Goal: Book appointment/travel/reservation

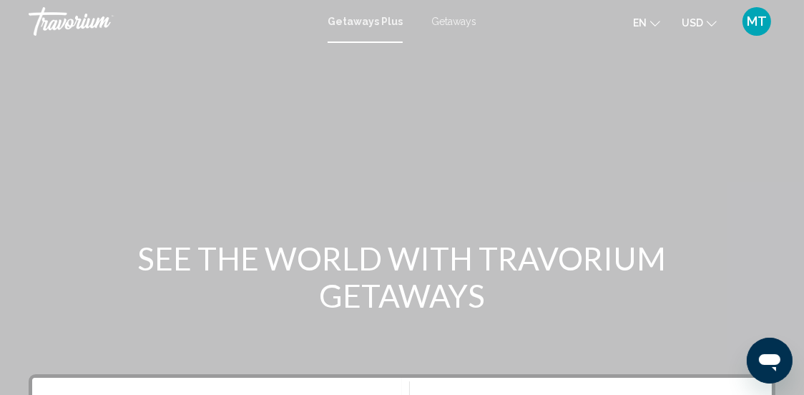
click at [372, 24] on span "Getaways Plus" at bounding box center [365, 21] width 75 height 11
click at [368, 23] on span "Getaways Plus" at bounding box center [365, 21] width 75 height 11
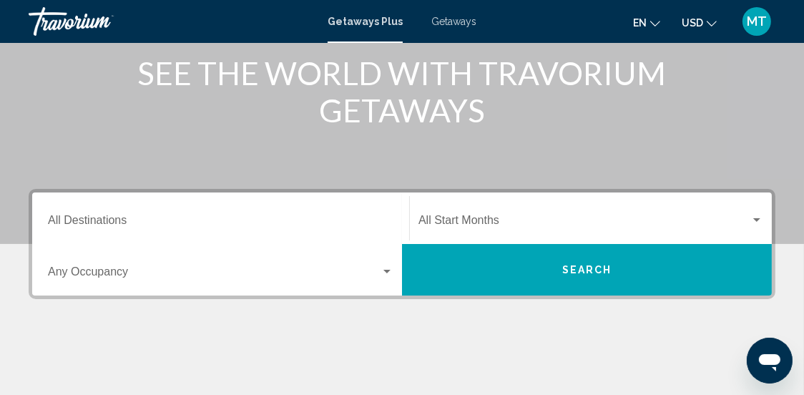
scroll to position [142, 0]
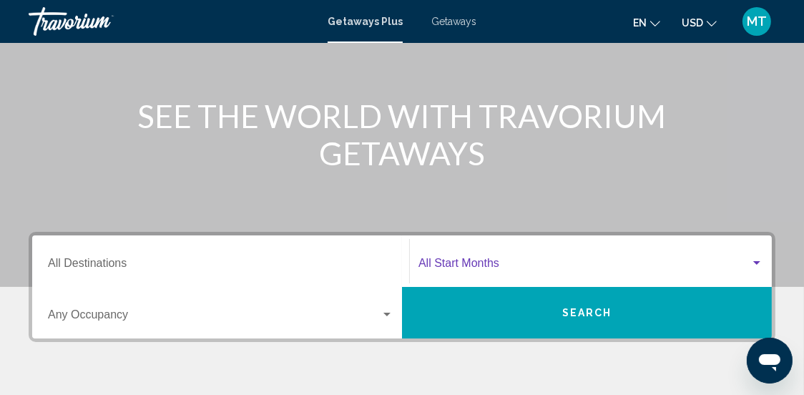
click at [756, 261] on div "Search widget" at bounding box center [757, 263] width 7 height 4
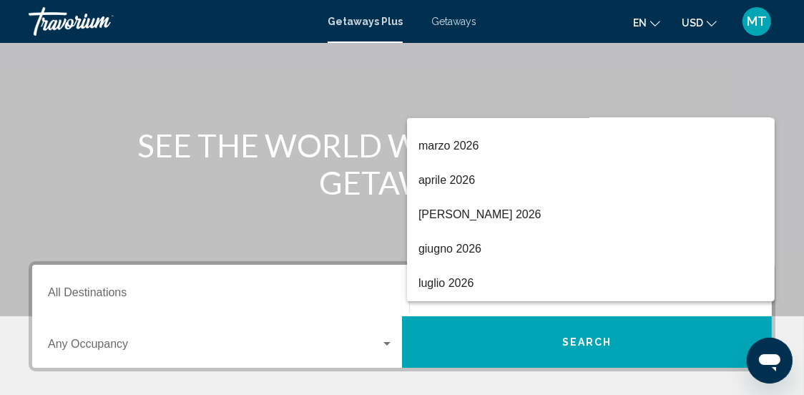
scroll to position [286, 0]
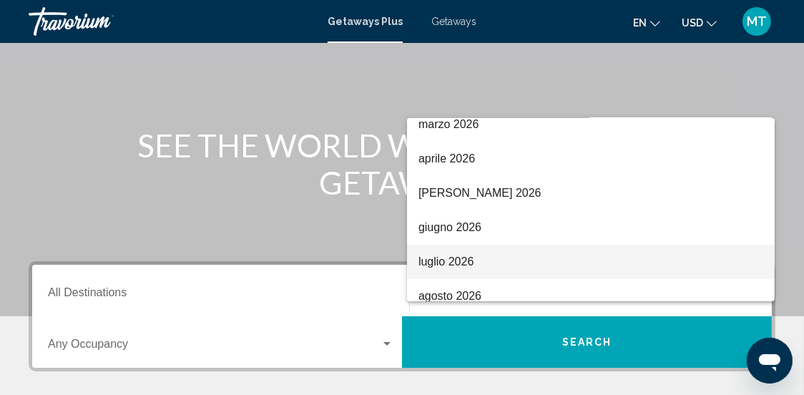
click at [428, 260] on span "luglio 2026" at bounding box center [591, 262] width 345 height 34
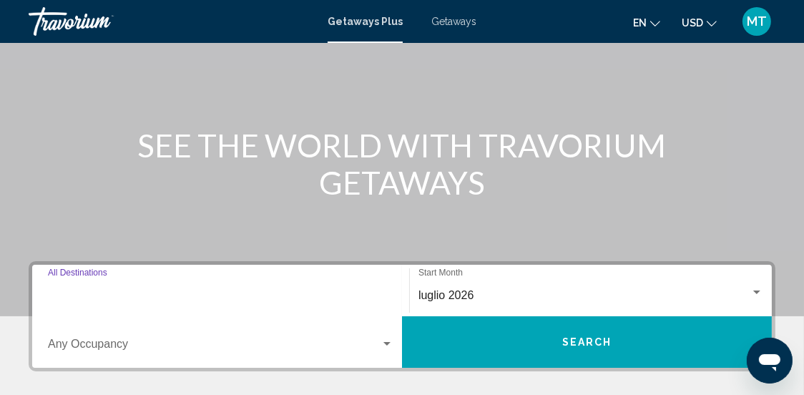
click at [186, 293] on input "Destination All Destinations" at bounding box center [221, 295] width 346 height 13
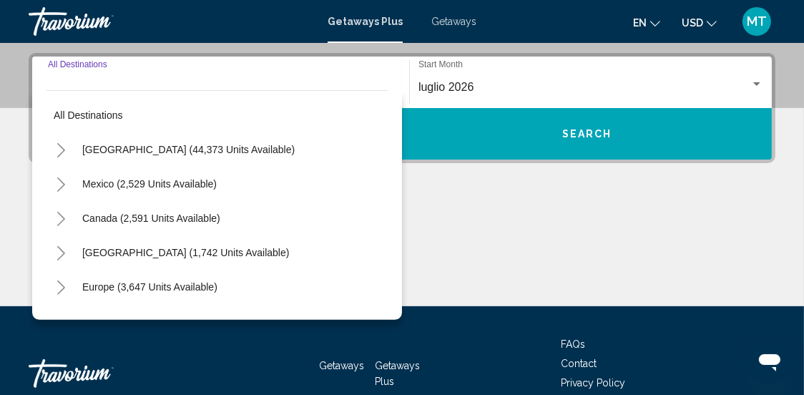
scroll to position [328, 0]
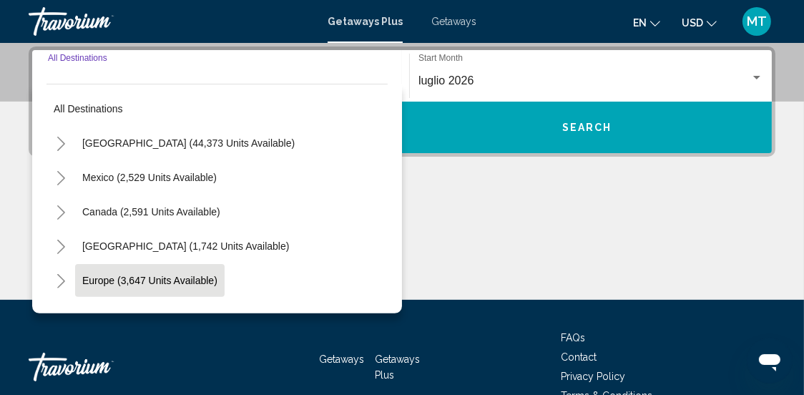
click at [157, 279] on span "Europe (3,647 units available)" at bounding box center [149, 280] width 135 height 11
type input "**********"
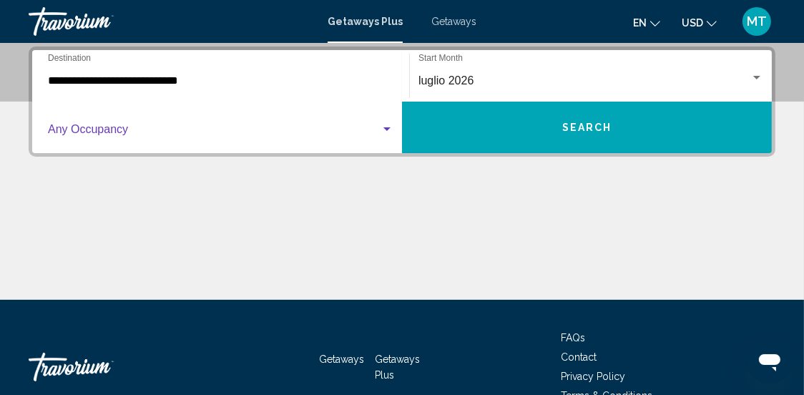
click at [386, 130] on div "Search widget" at bounding box center [387, 129] width 7 height 4
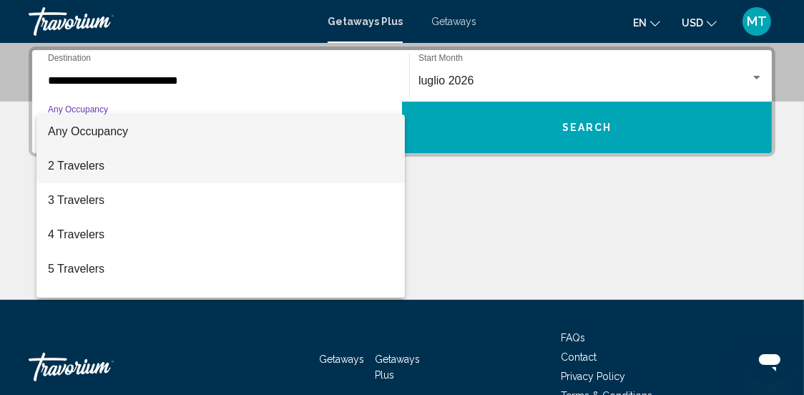
click at [171, 172] on span "2 Travelers" at bounding box center [221, 166] width 346 height 34
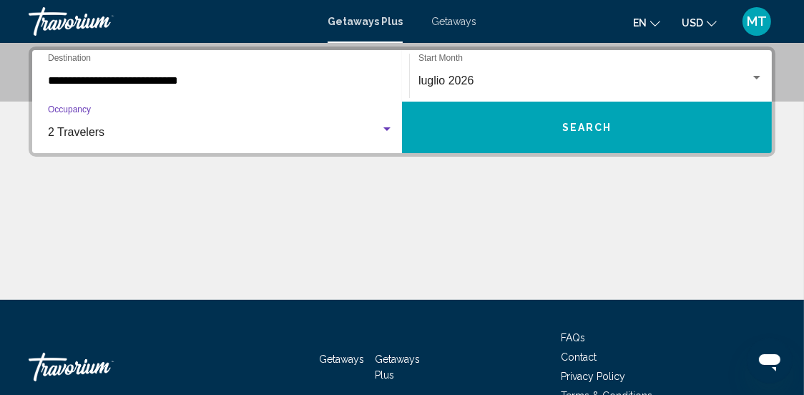
click at [509, 131] on button "Search" at bounding box center [587, 128] width 370 height 52
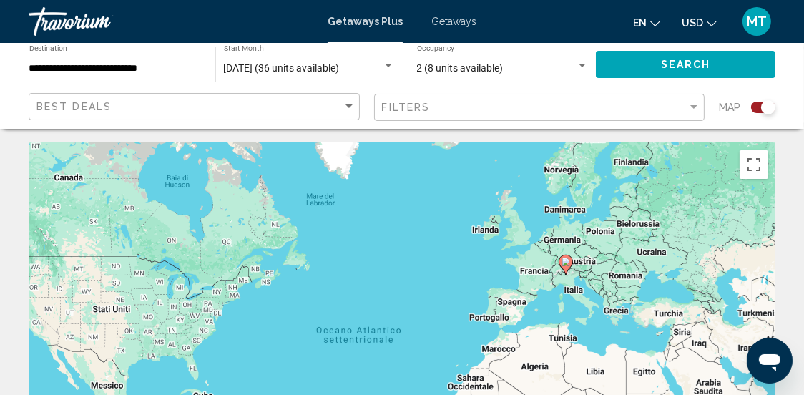
click at [566, 263] on image "Main content" at bounding box center [566, 262] width 9 height 9
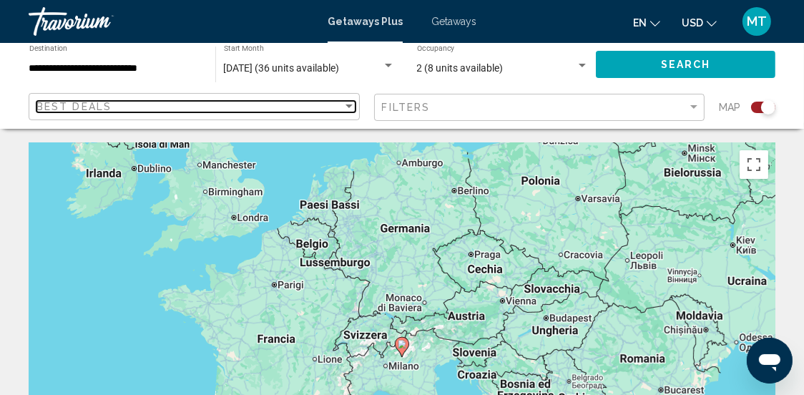
click at [348, 107] on div "Sort by" at bounding box center [349, 106] width 7 height 4
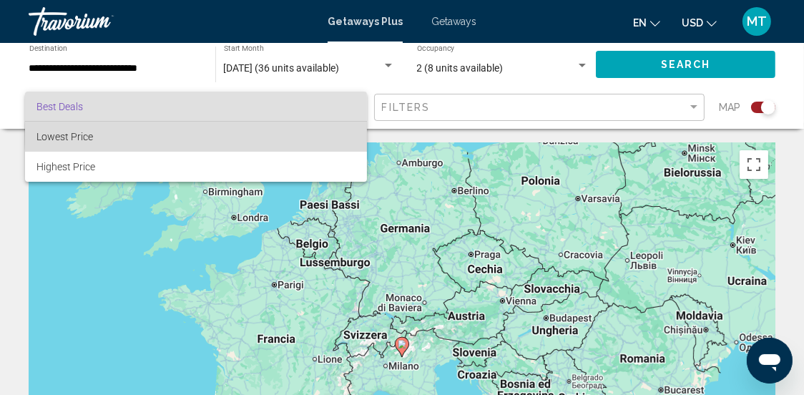
click at [228, 135] on span "Lowest Price" at bounding box center [195, 137] width 319 height 30
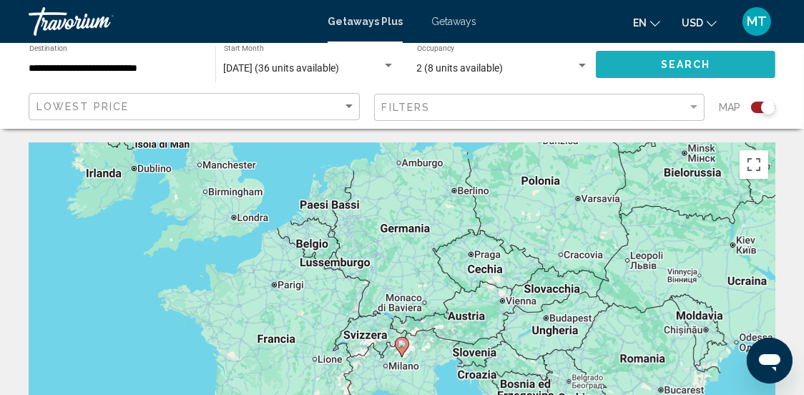
click at [673, 65] on span "Search" at bounding box center [686, 64] width 50 height 11
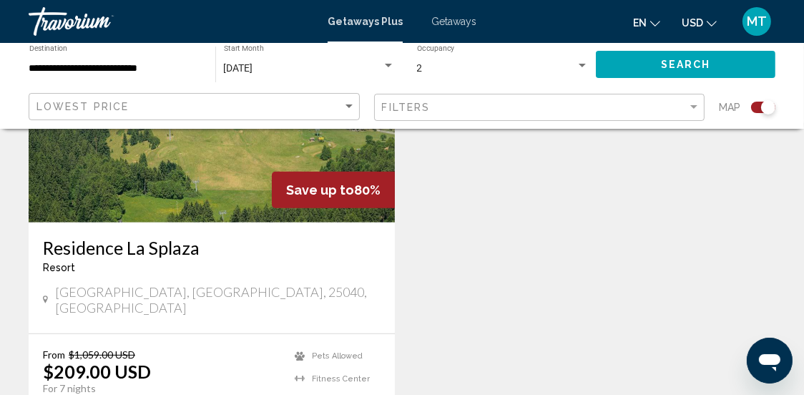
scroll to position [787, 0]
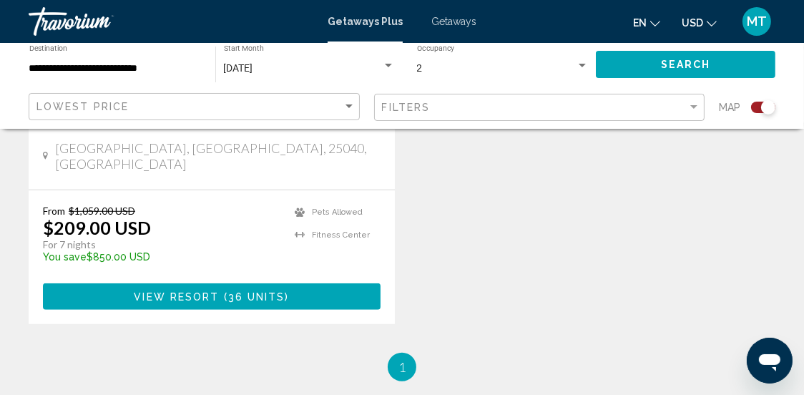
click at [230, 291] on span "36 units" at bounding box center [256, 296] width 57 height 11
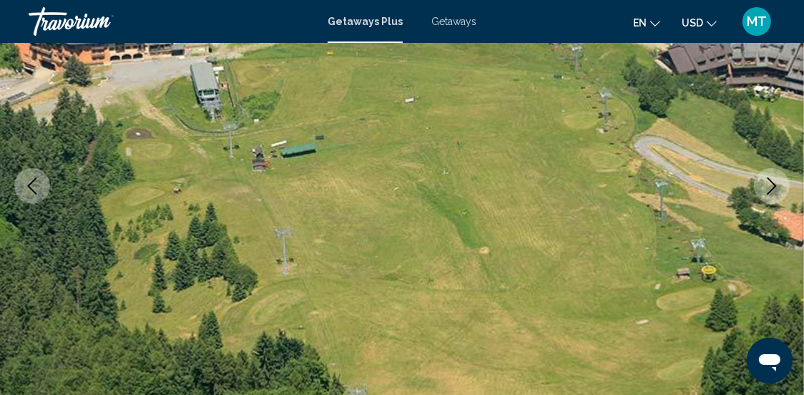
scroll to position [215, 0]
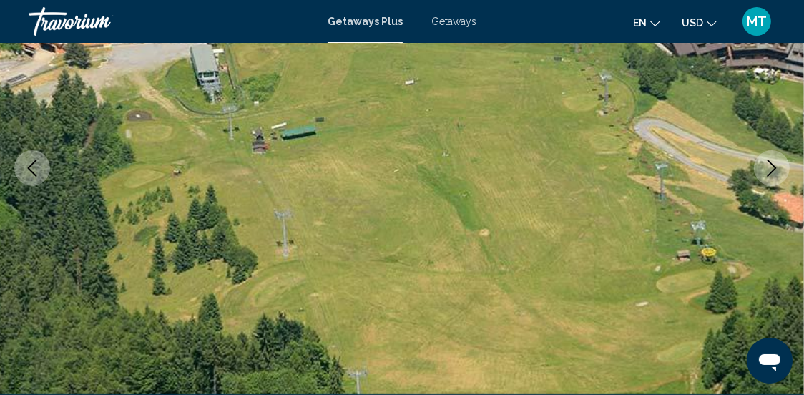
click at [769, 170] on icon "Next image" at bounding box center [772, 168] width 17 height 17
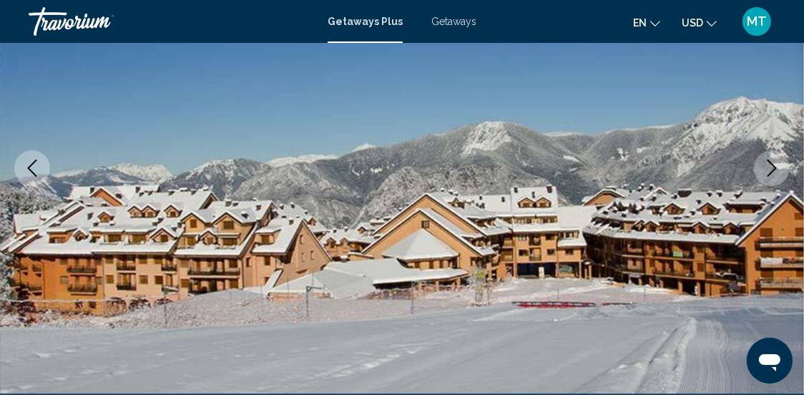
click at [769, 171] on icon "Next image" at bounding box center [772, 168] width 17 height 17
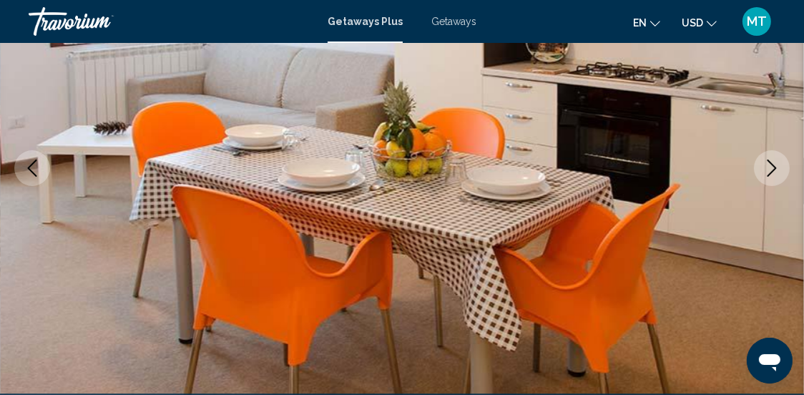
click at [769, 171] on icon "Next image" at bounding box center [772, 168] width 17 height 17
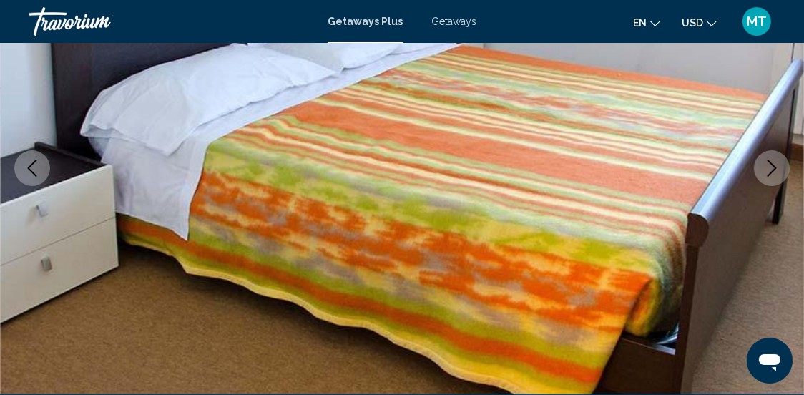
click at [769, 171] on icon "Next image" at bounding box center [772, 168] width 17 height 17
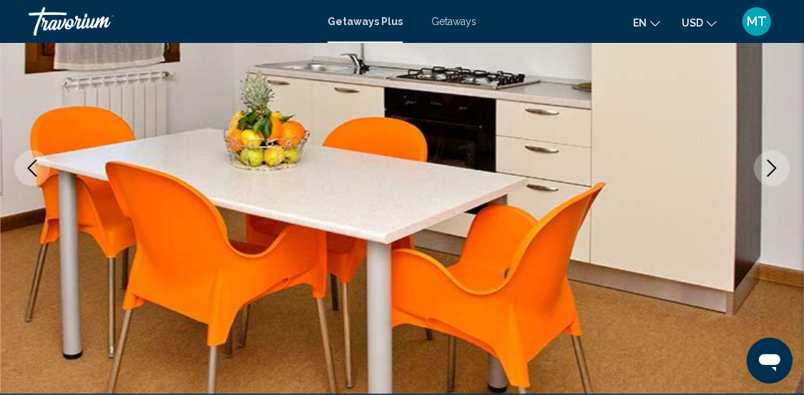
click at [769, 171] on icon "Next image" at bounding box center [772, 168] width 17 height 17
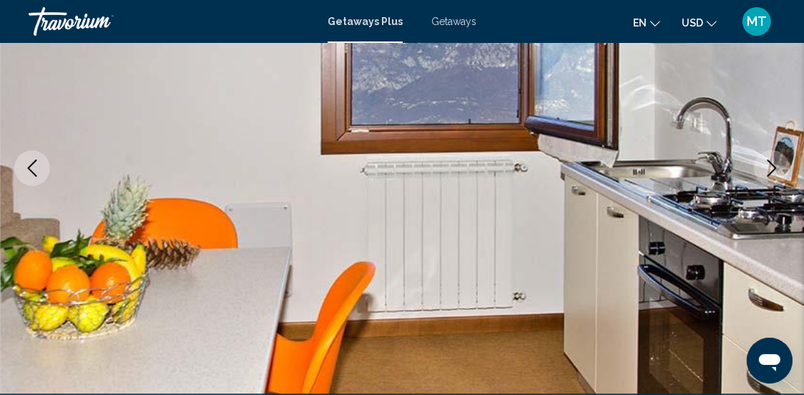
click at [767, 172] on icon "Next image" at bounding box center [772, 168] width 17 height 17
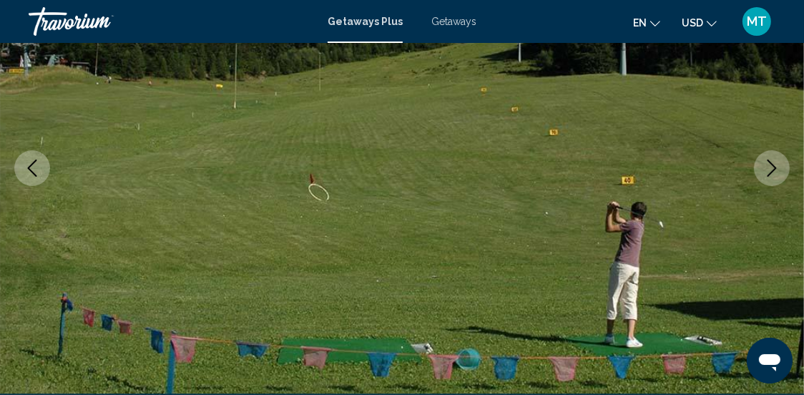
click at [769, 173] on icon "Next image" at bounding box center [772, 168] width 17 height 17
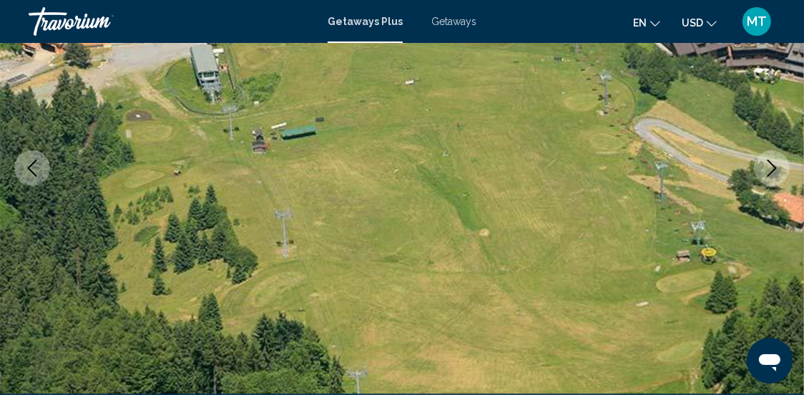
click at [764, 176] on icon "Next image" at bounding box center [772, 168] width 17 height 17
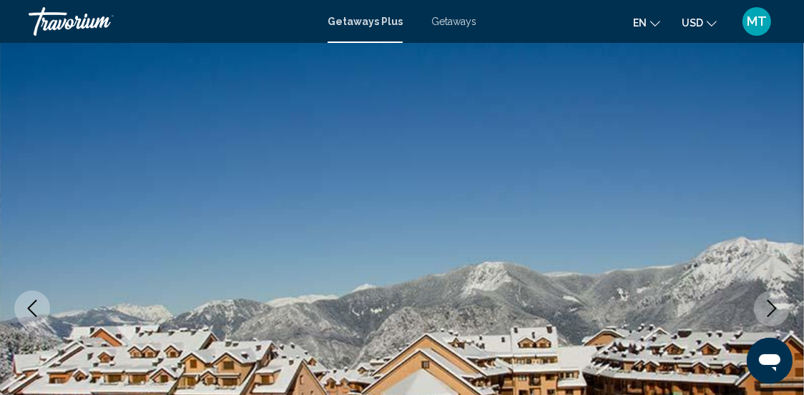
scroll to position [71, 0]
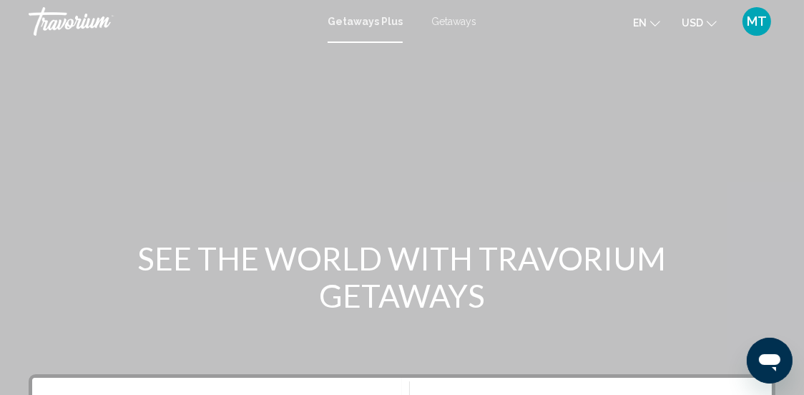
click at [460, 23] on span "Getaways" at bounding box center [453, 21] width 45 height 11
